Goal: Task Accomplishment & Management: Use online tool/utility

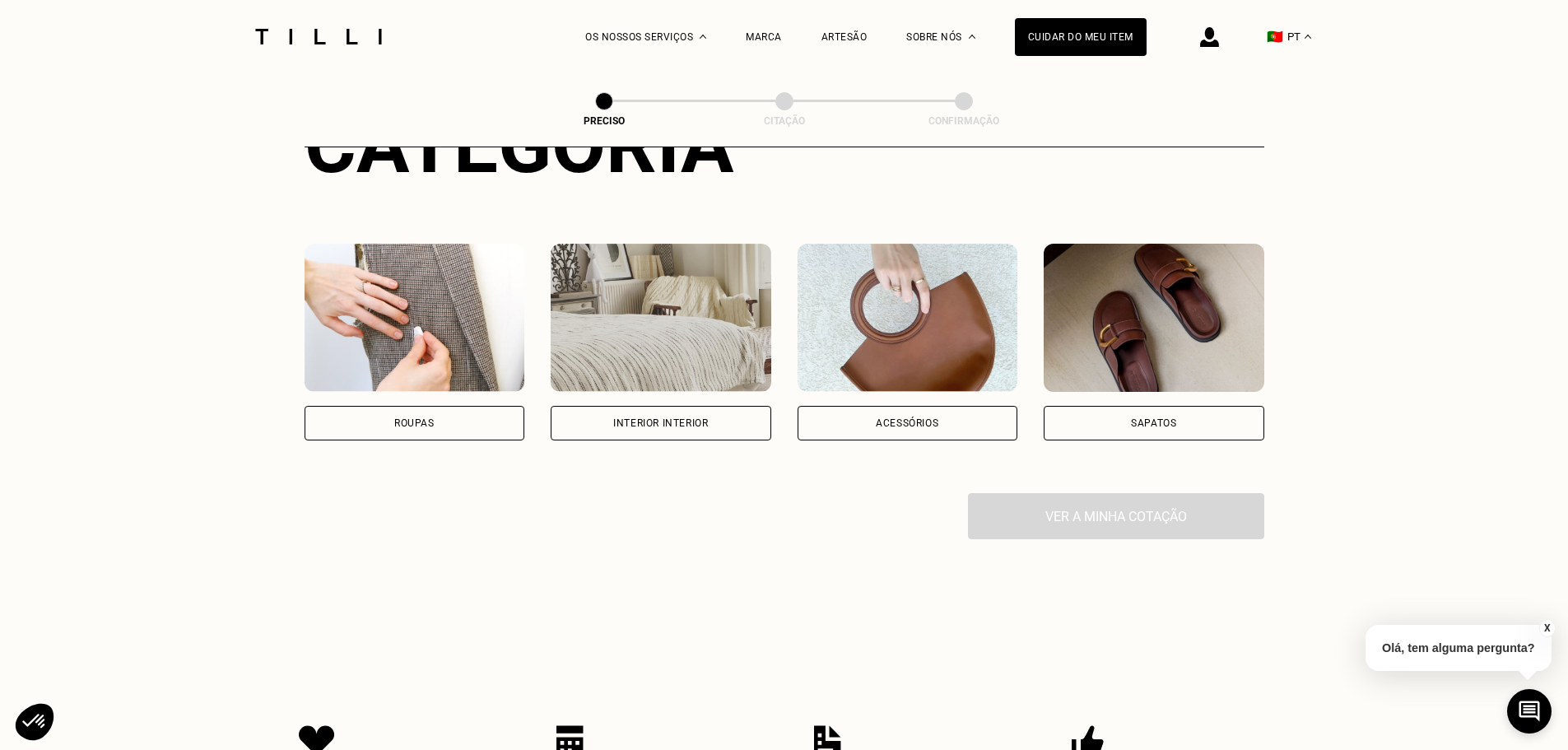
click at [963, 434] on div "Acessórios" at bounding box center [908, 424] width 221 height 35
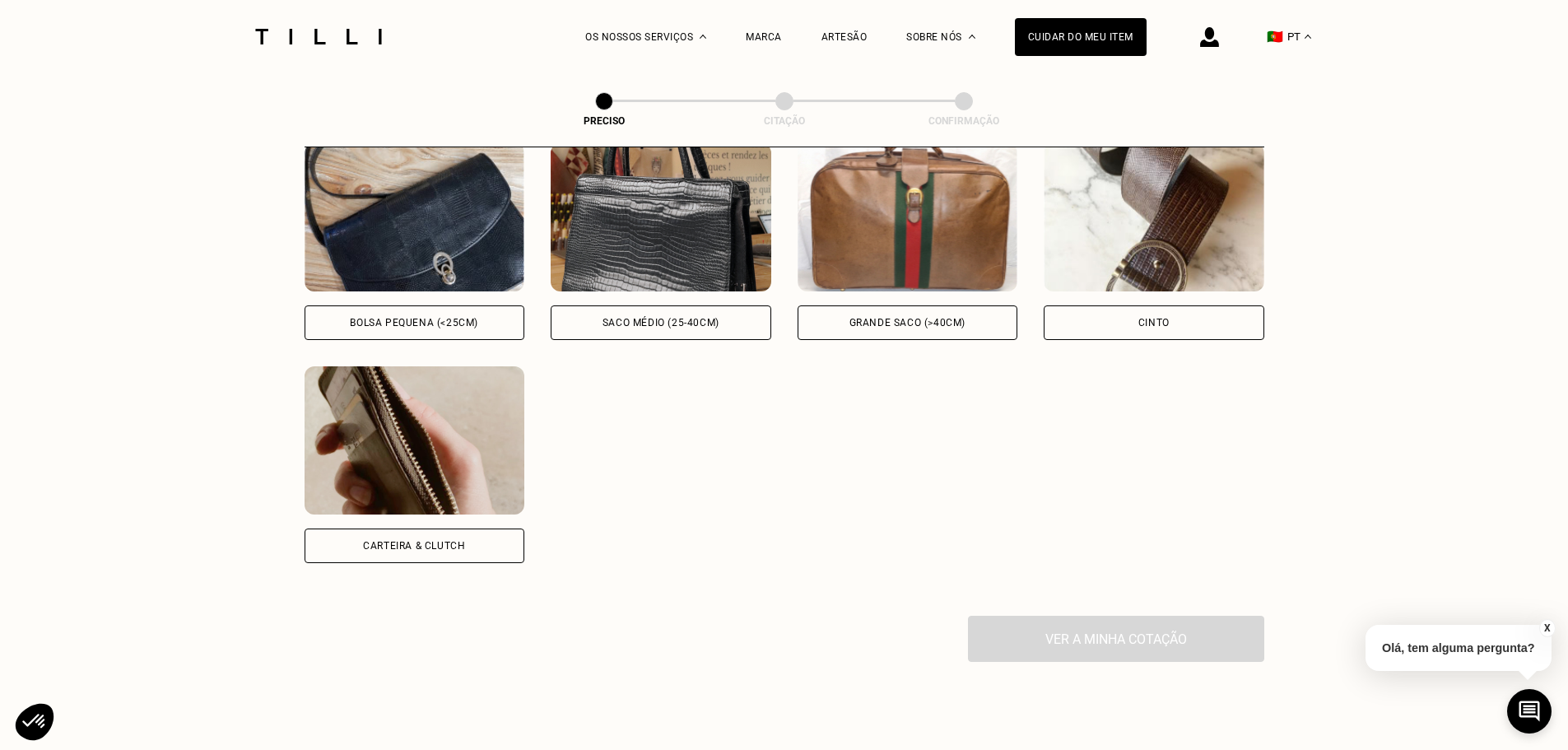
scroll to position [712, 0]
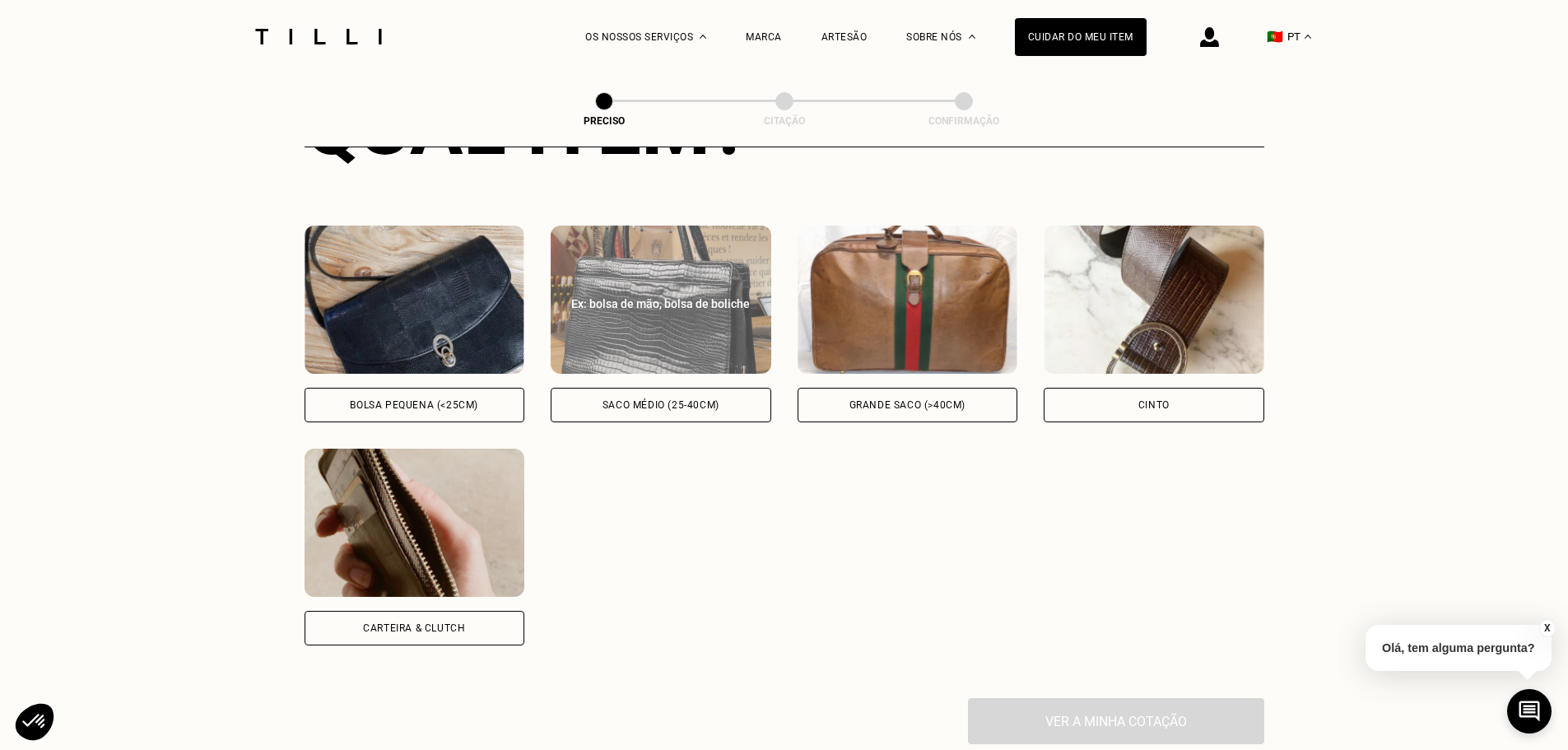
click at [686, 403] on div "Saco médio (25-40cm)" at bounding box center [661, 405] width 221 height 35
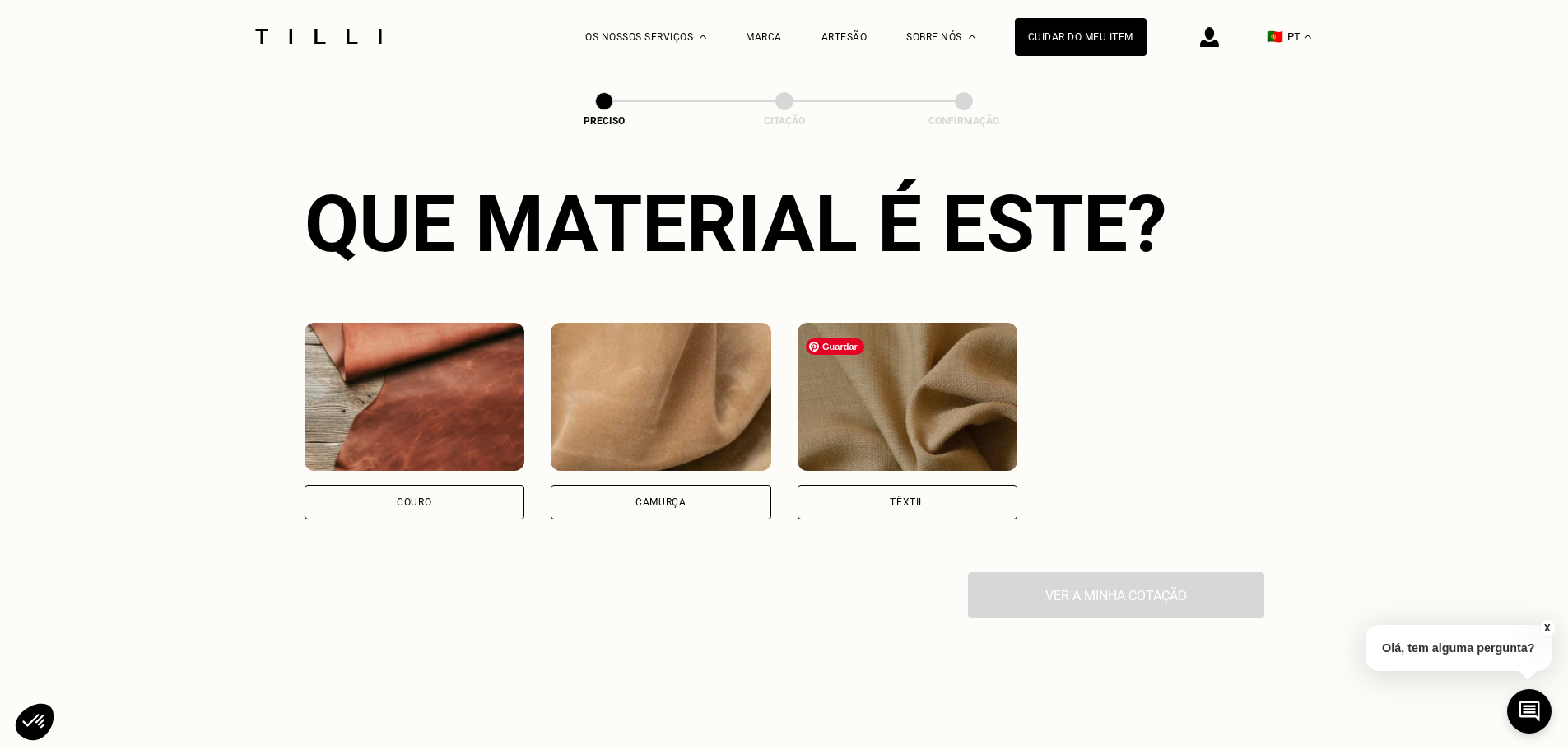
scroll to position [1314, 0]
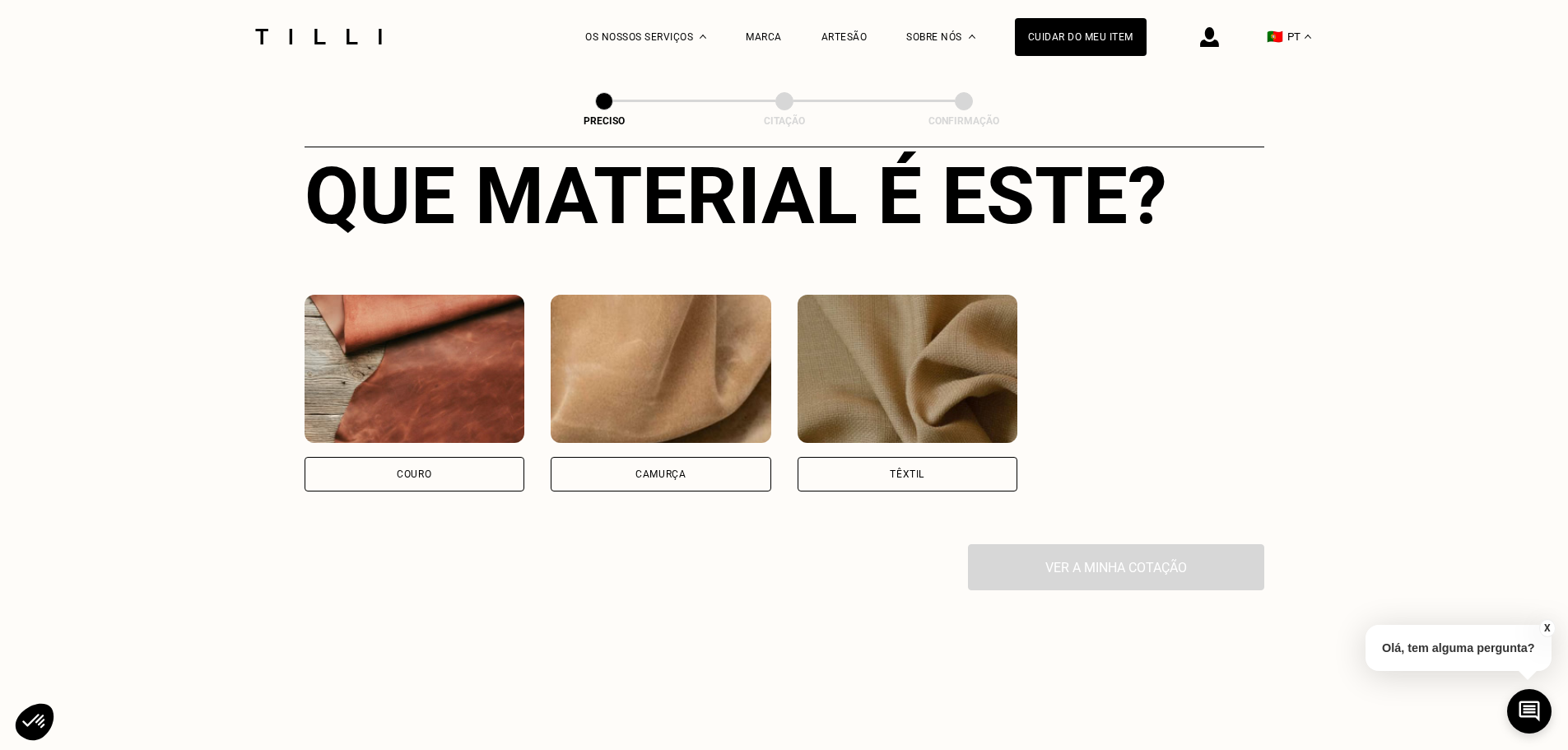
click at [881, 486] on div "Têxtil" at bounding box center [908, 474] width 221 height 35
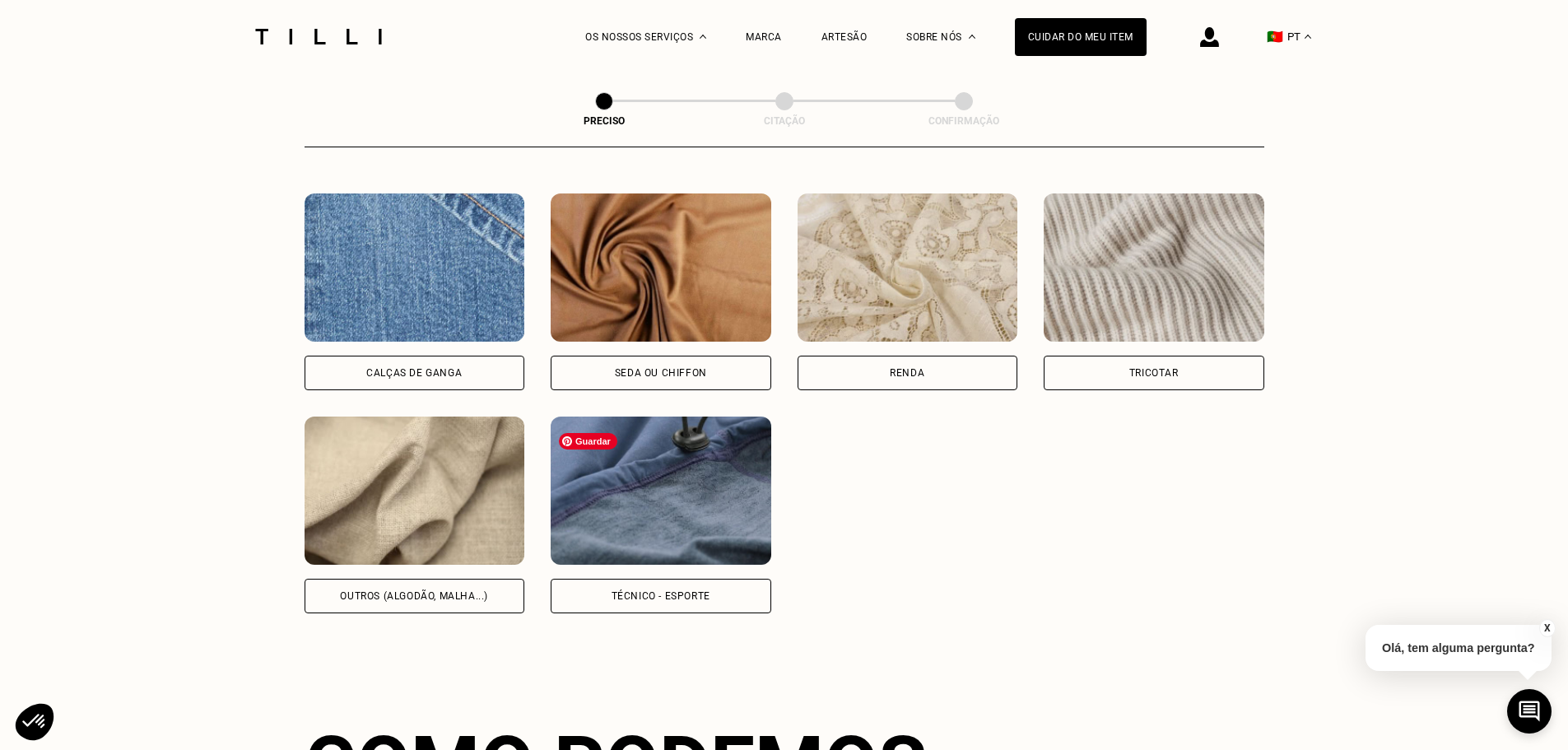
scroll to position [1819, 0]
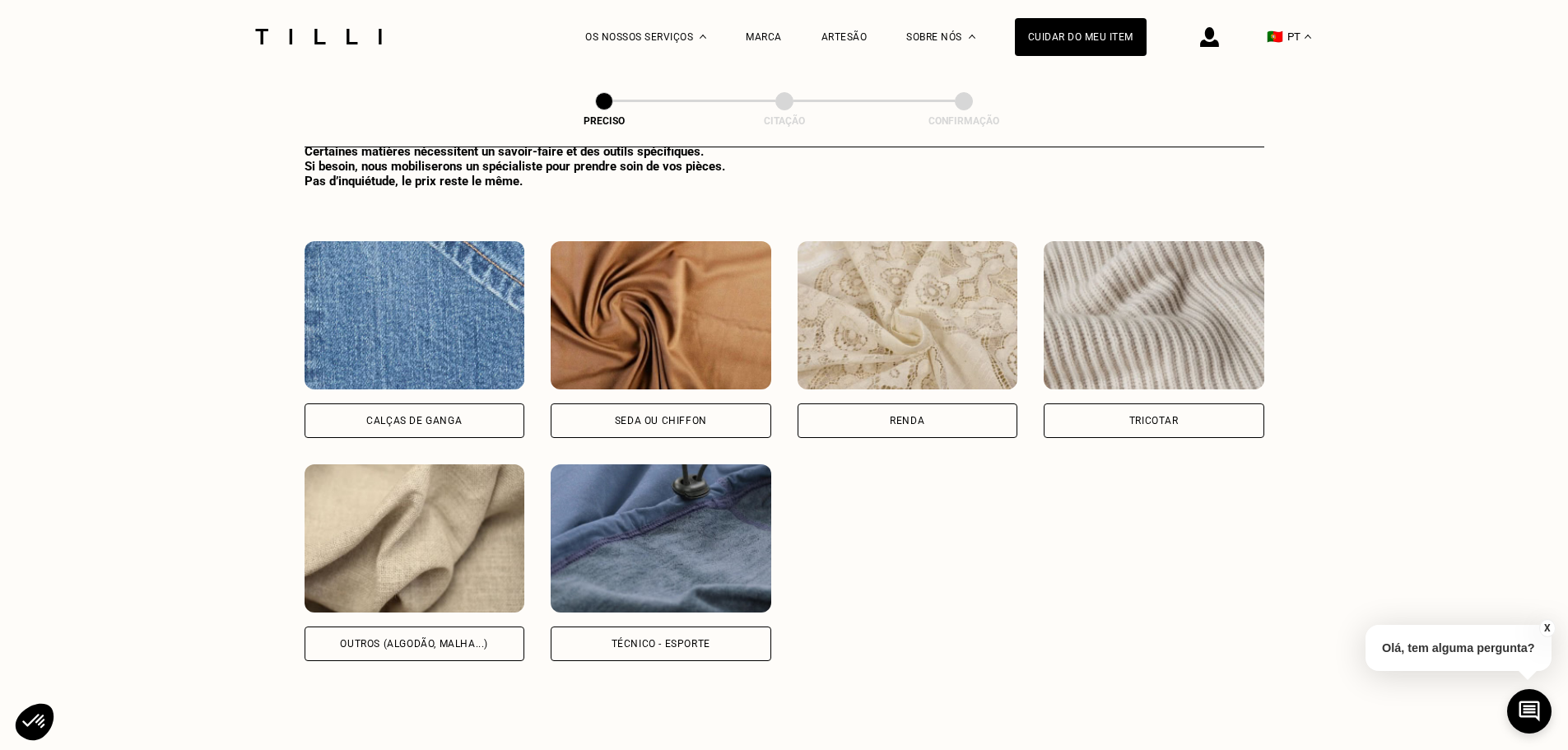
click at [454, 647] on div "Outros (algodão, malha...)" at bounding box center [414, 644] width 149 height 10
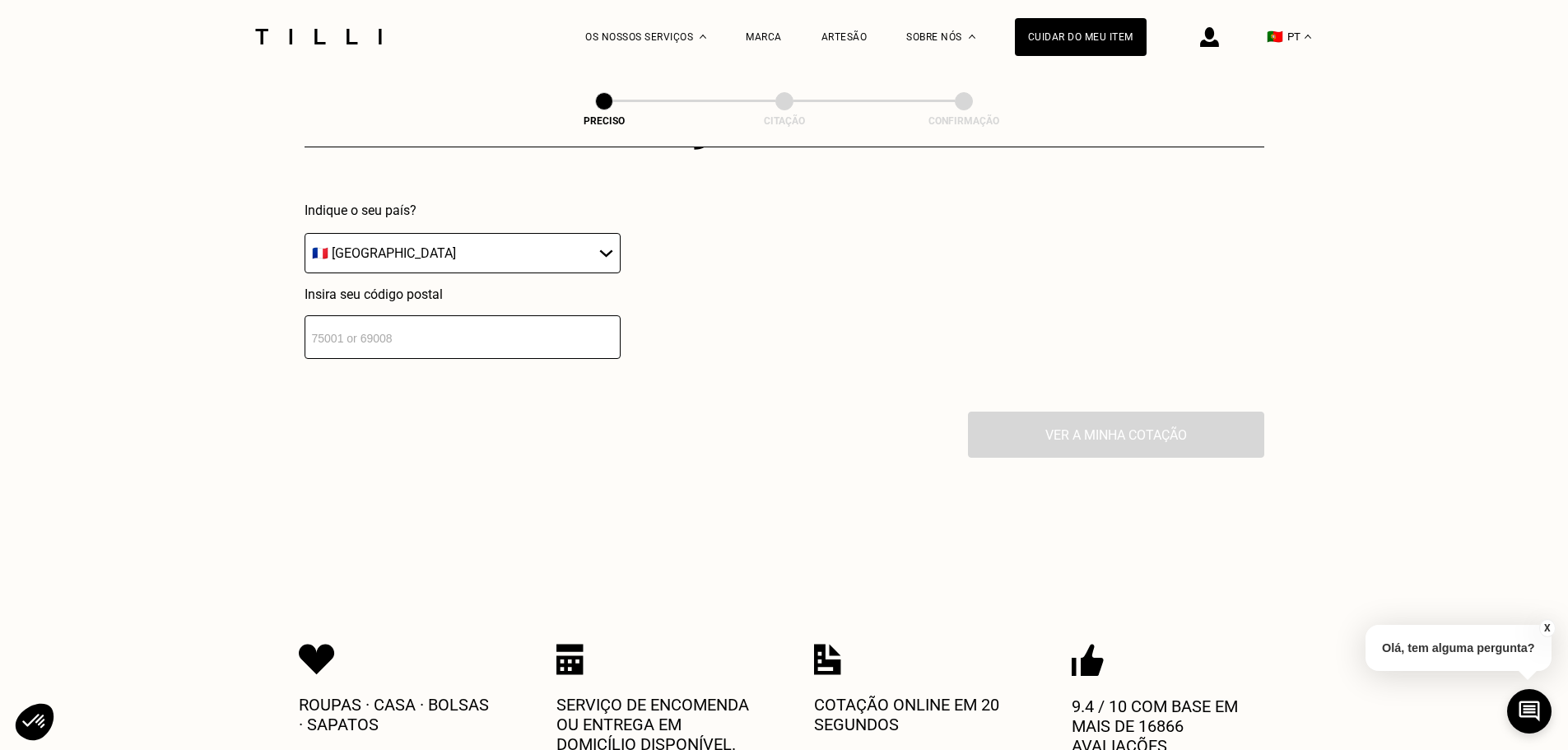
scroll to position [2465, 0]
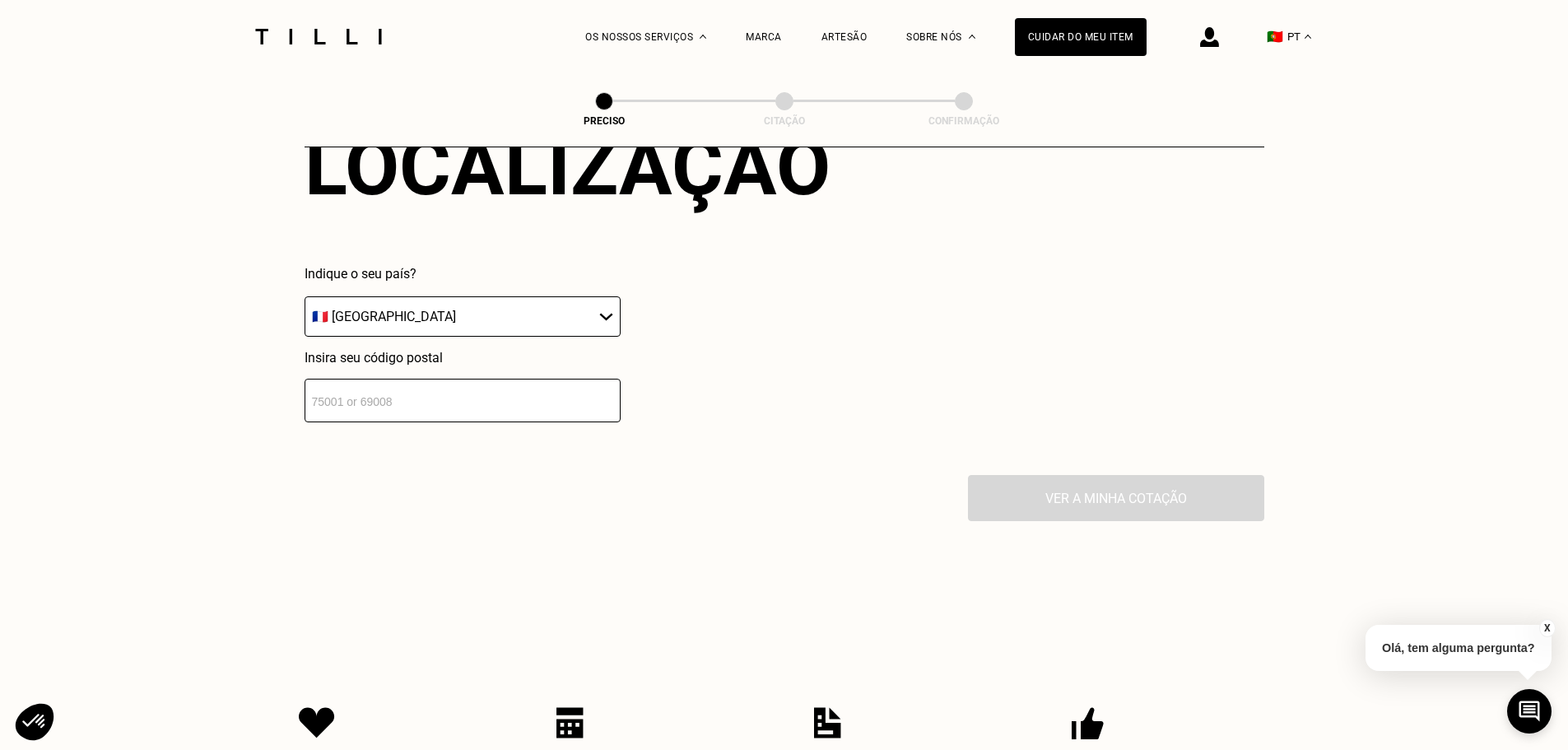
click at [477, 328] on select "🇩🇪 [GEOGRAPHIC_DATA] 🇦🇹 [GEOGRAPHIC_DATA] 🇧🇪 [GEOGRAPHIC_DATA] 🇧🇬 [GEOGRAPHIC_D…" at bounding box center [463, 317] width 316 height 41
select select "PT"
click at [305, 307] on select "🇩🇪 [GEOGRAPHIC_DATA] 🇦🇹 [GEOGRAPHIC_DATA] 🇧🇪 [GEOGRAPHIC_DATA] 🇧🇬 [GEOGRAPHIC_D…" at bounding box center [463, 317] width 316 height 41
click at [465, 422] on input "text" at bounding box center [463, 400] width 316 height 43
type input "4450-102"
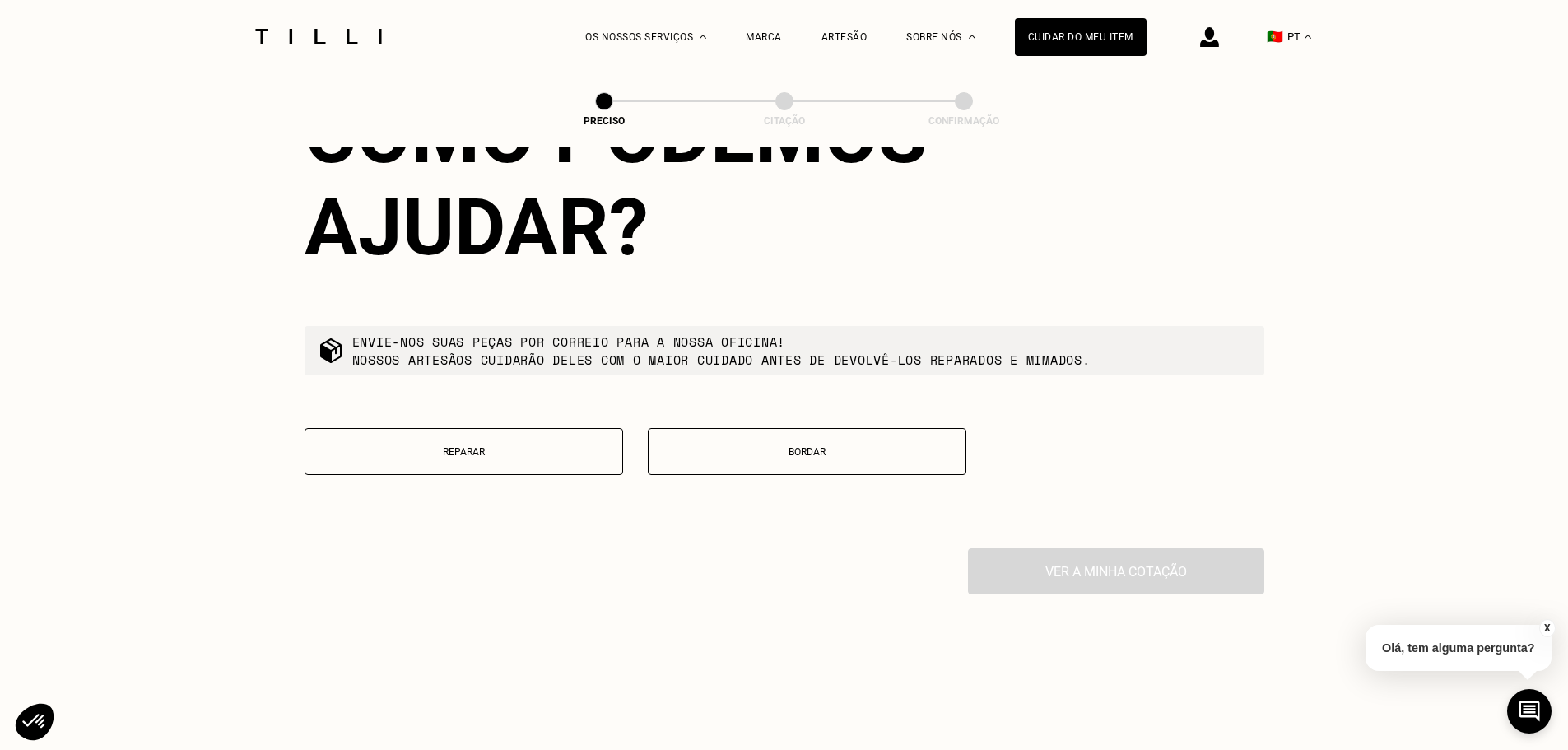
scroll to position [2931, 0]
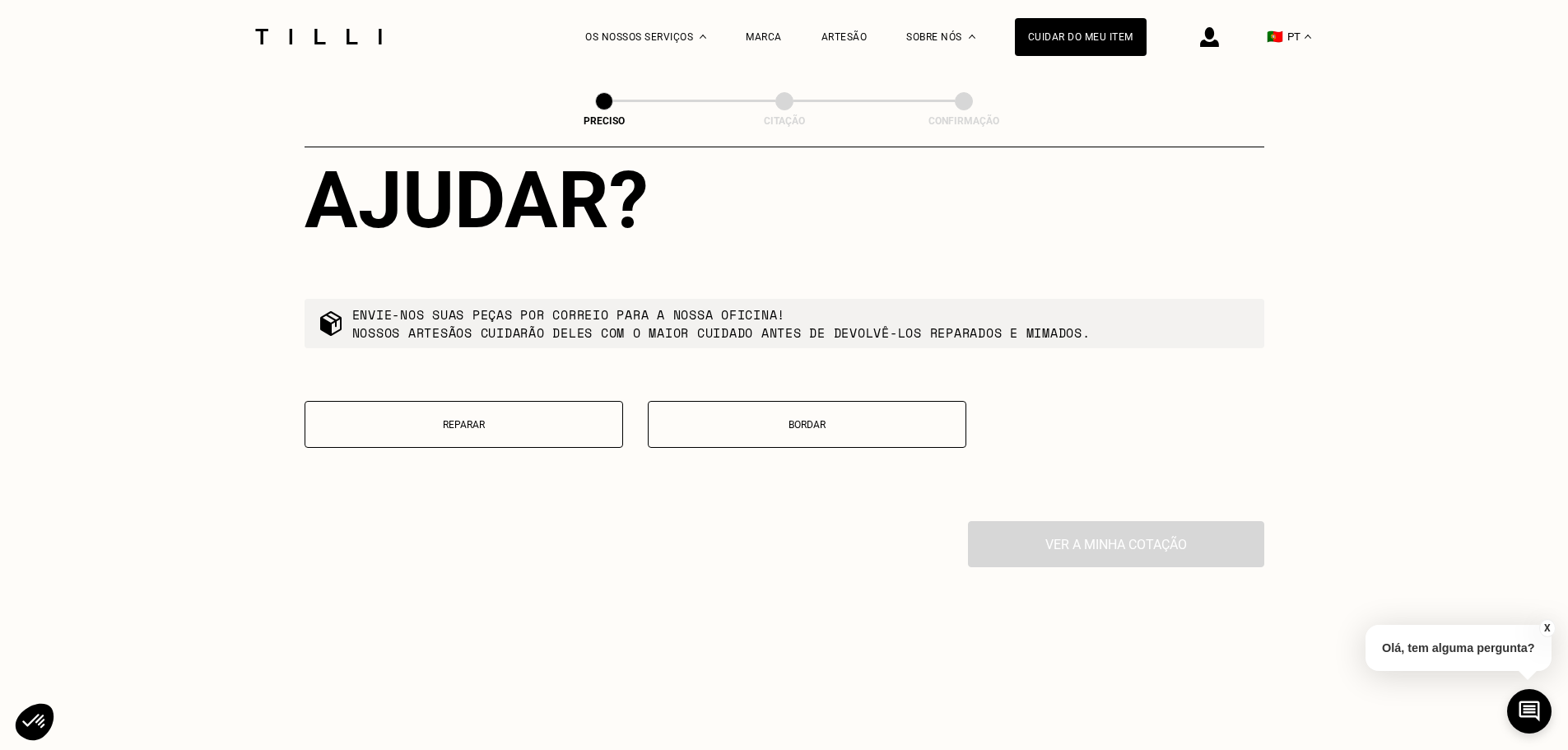
click at [533, 431] on p "Reparar" at bounding box center [463, 425] width 300 height 12
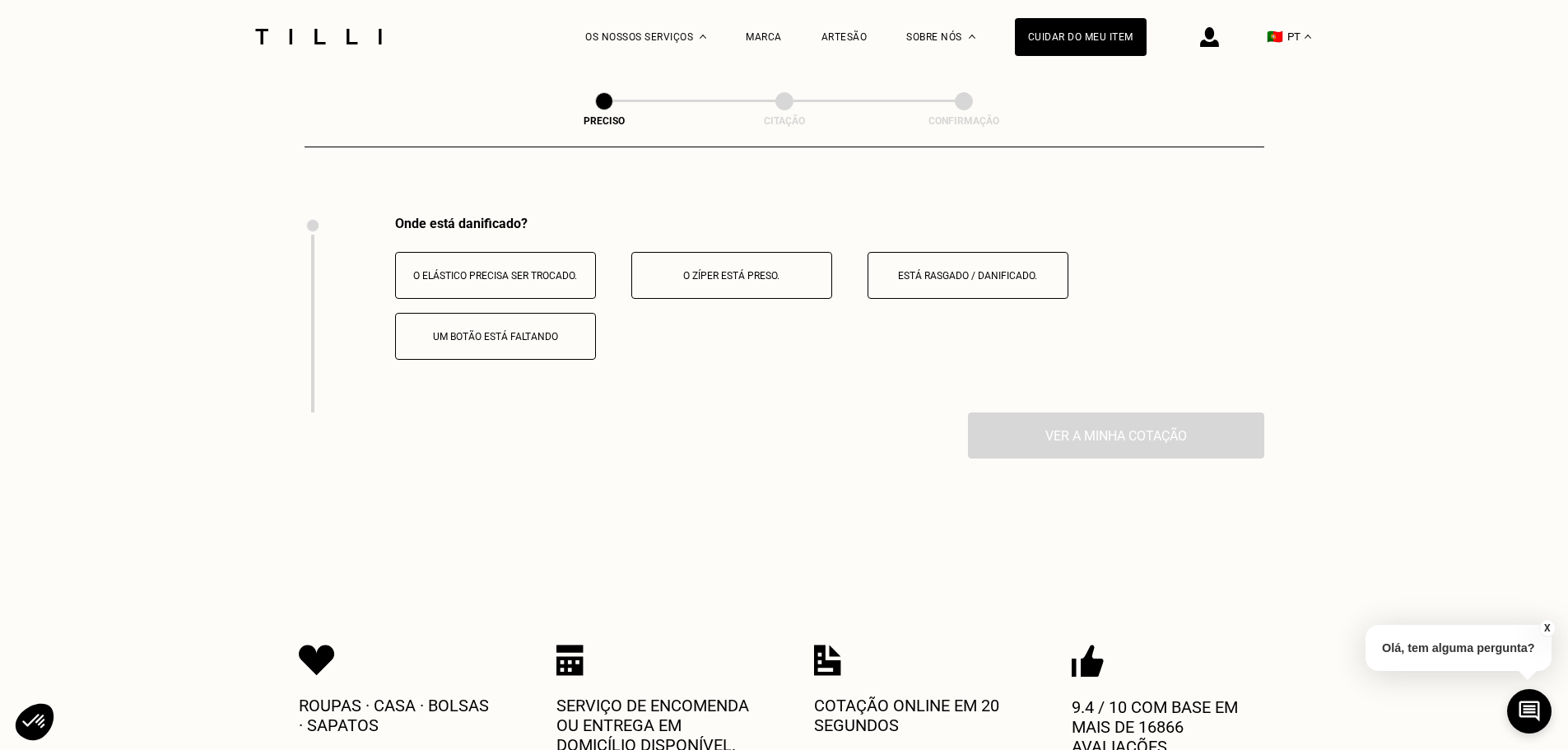
scroll to position [3202, 0]
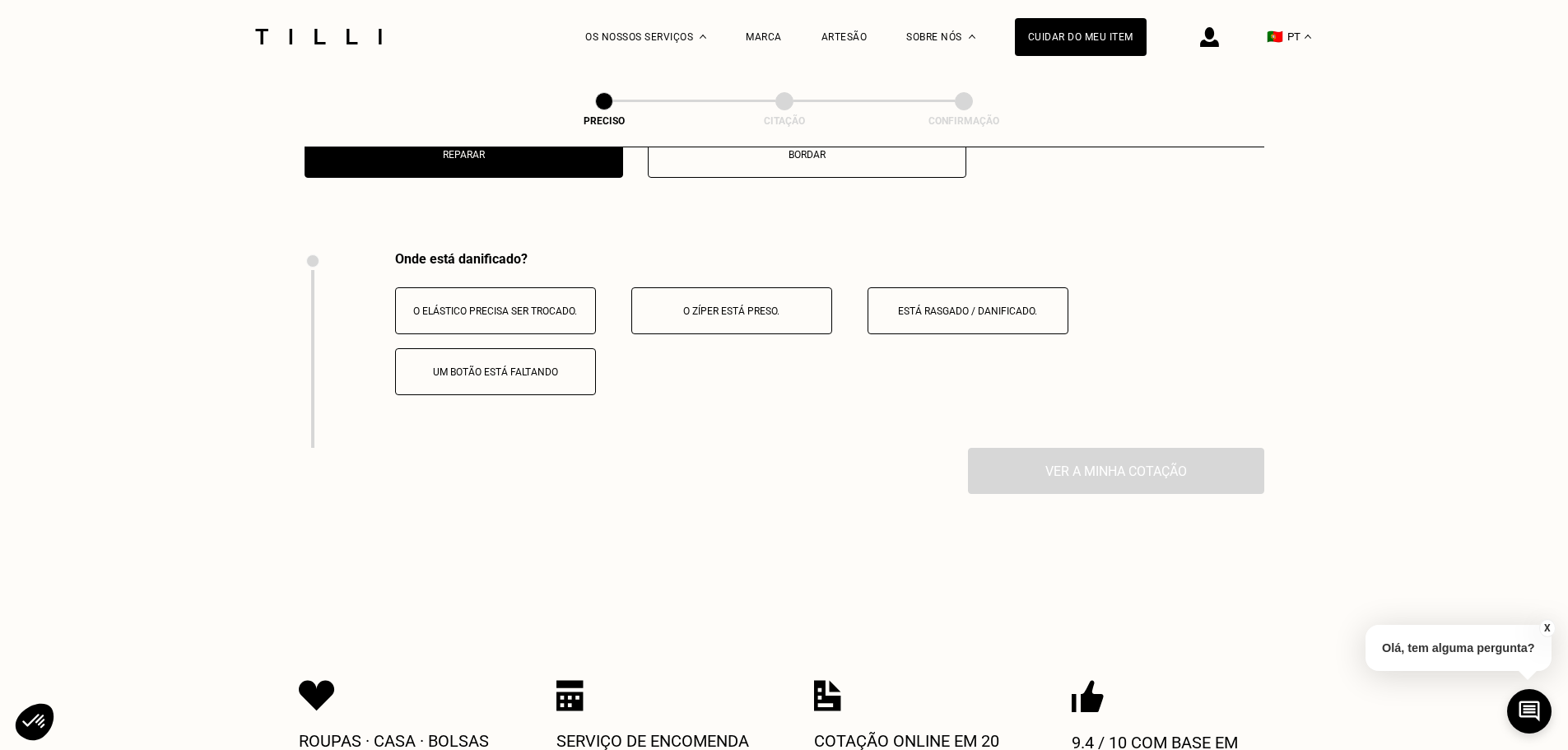
click at [754, 334] on button "O zíper está preso." at bounding box center [731, 311] width 201 height 47
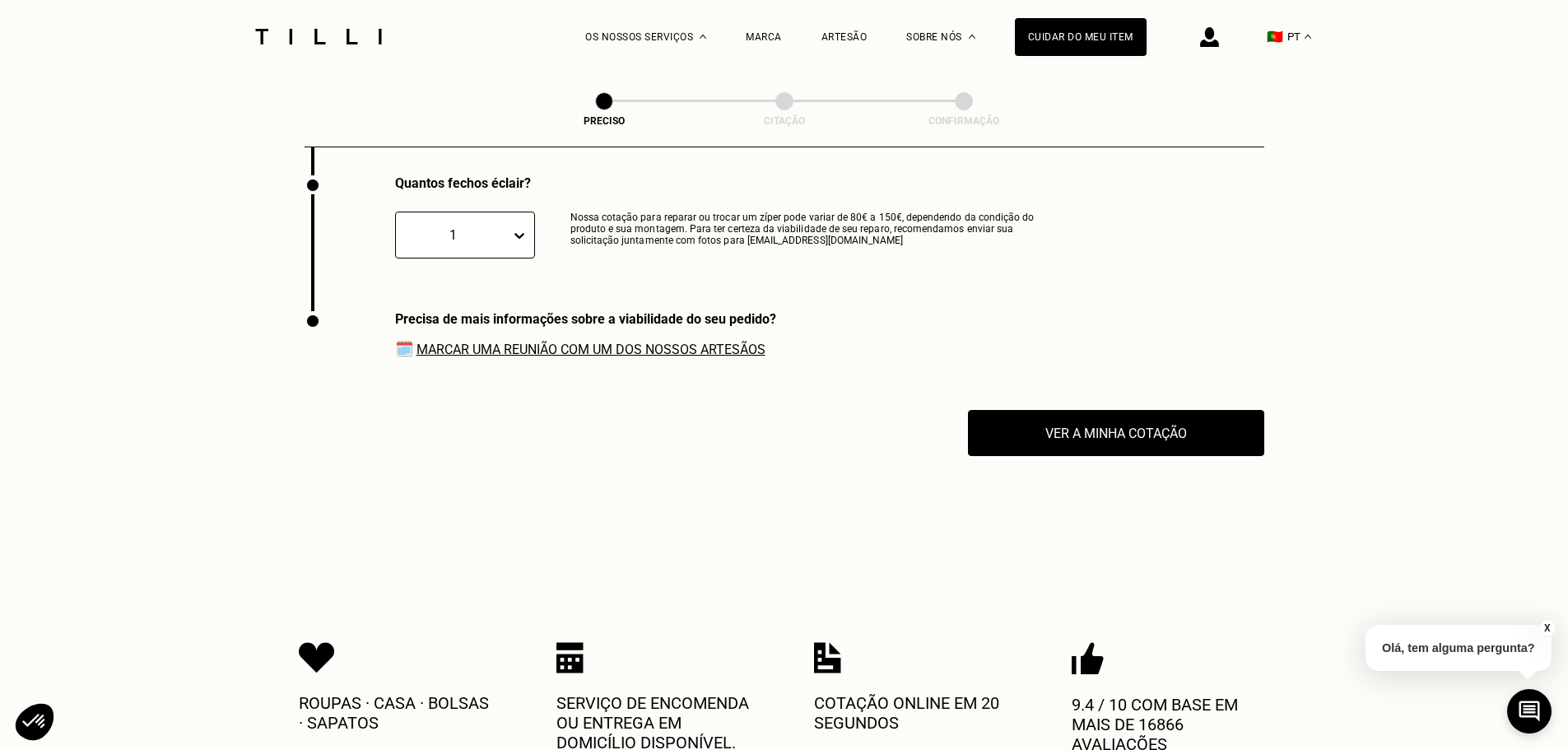
scroll to position [3481, 0]
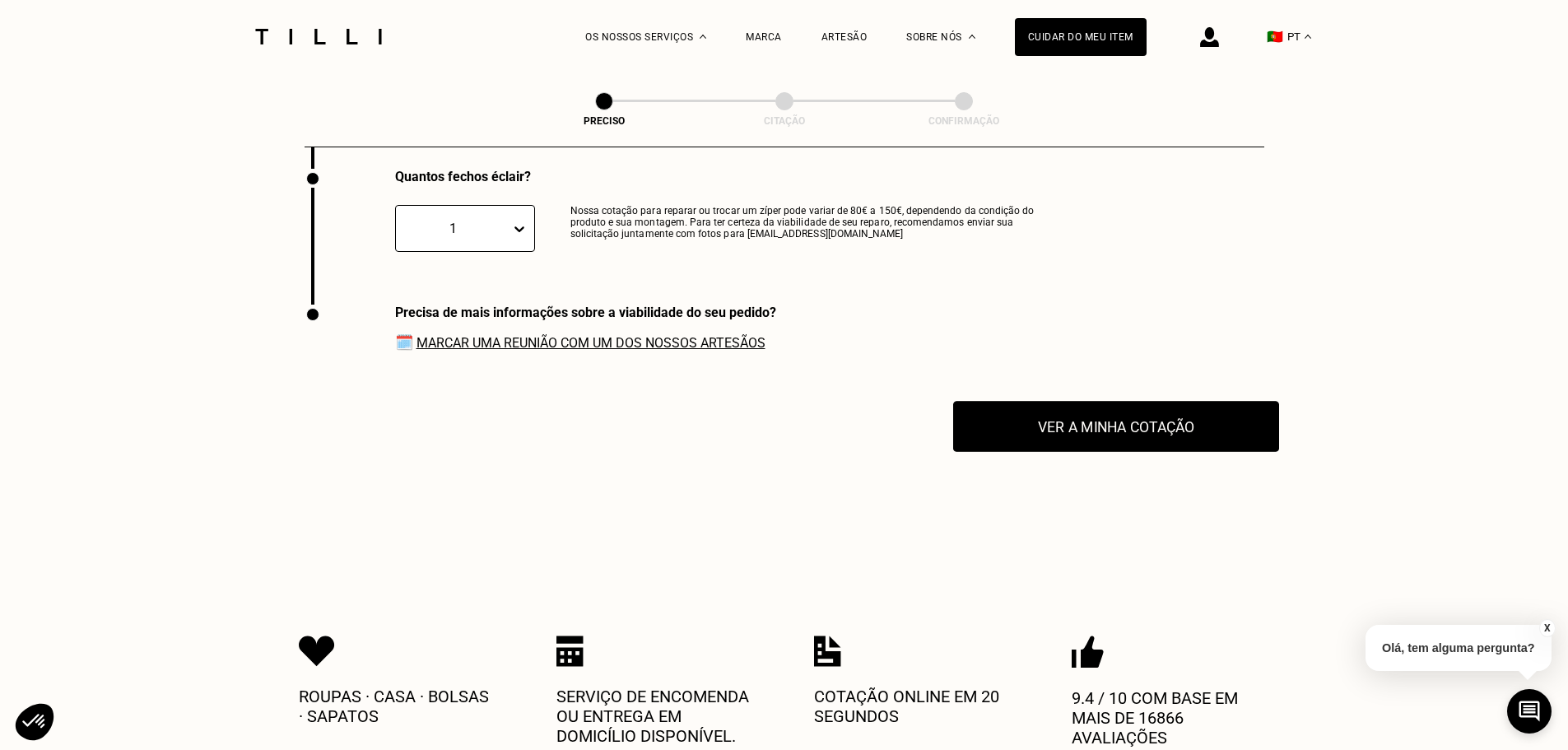
click at [1044, 447] on button "Ver a minha cotação" at bounding box center [1116, 426] width 326 height 51
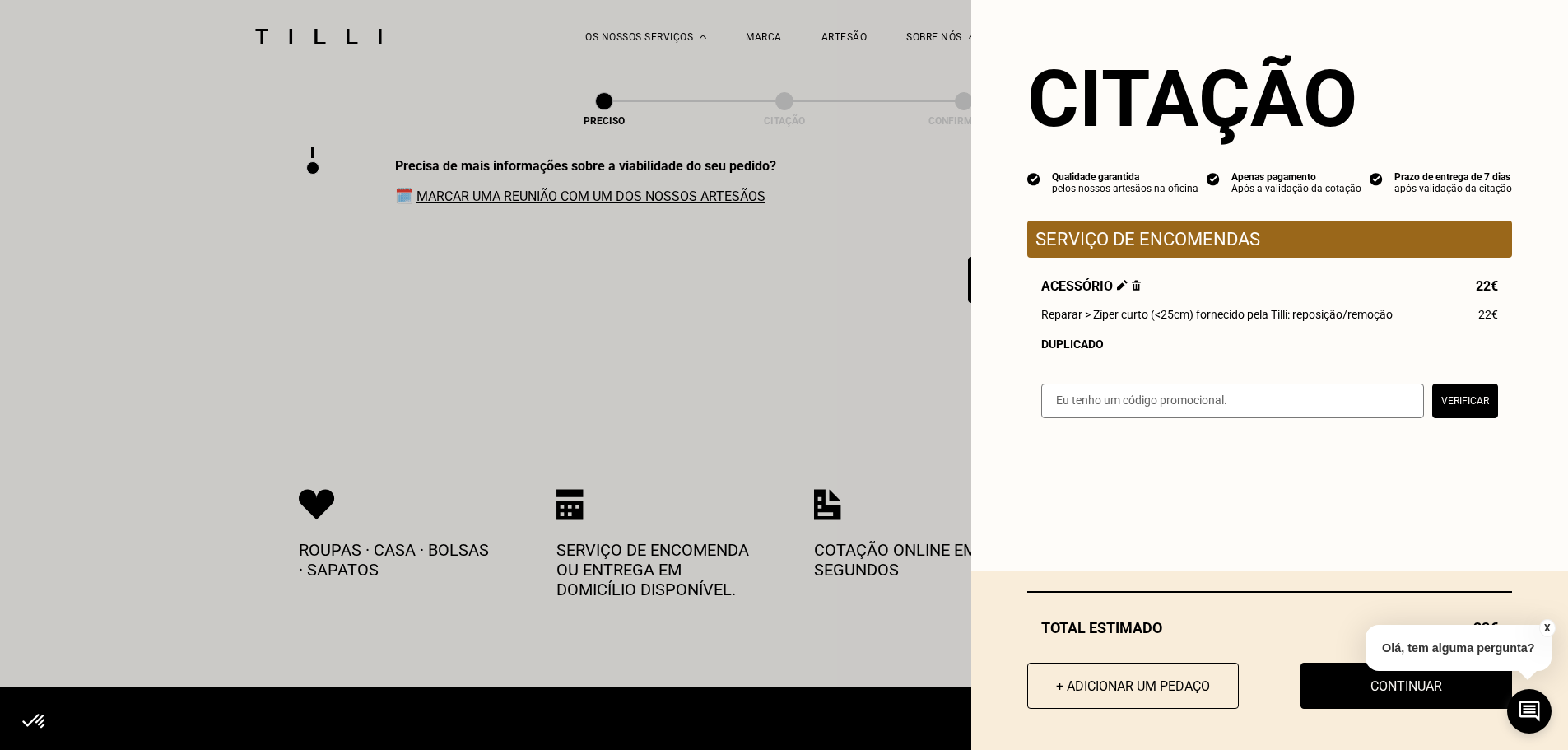
scroll to position [3645, 0]
